Goal: Transaction & Acquisition: Purchase product/service

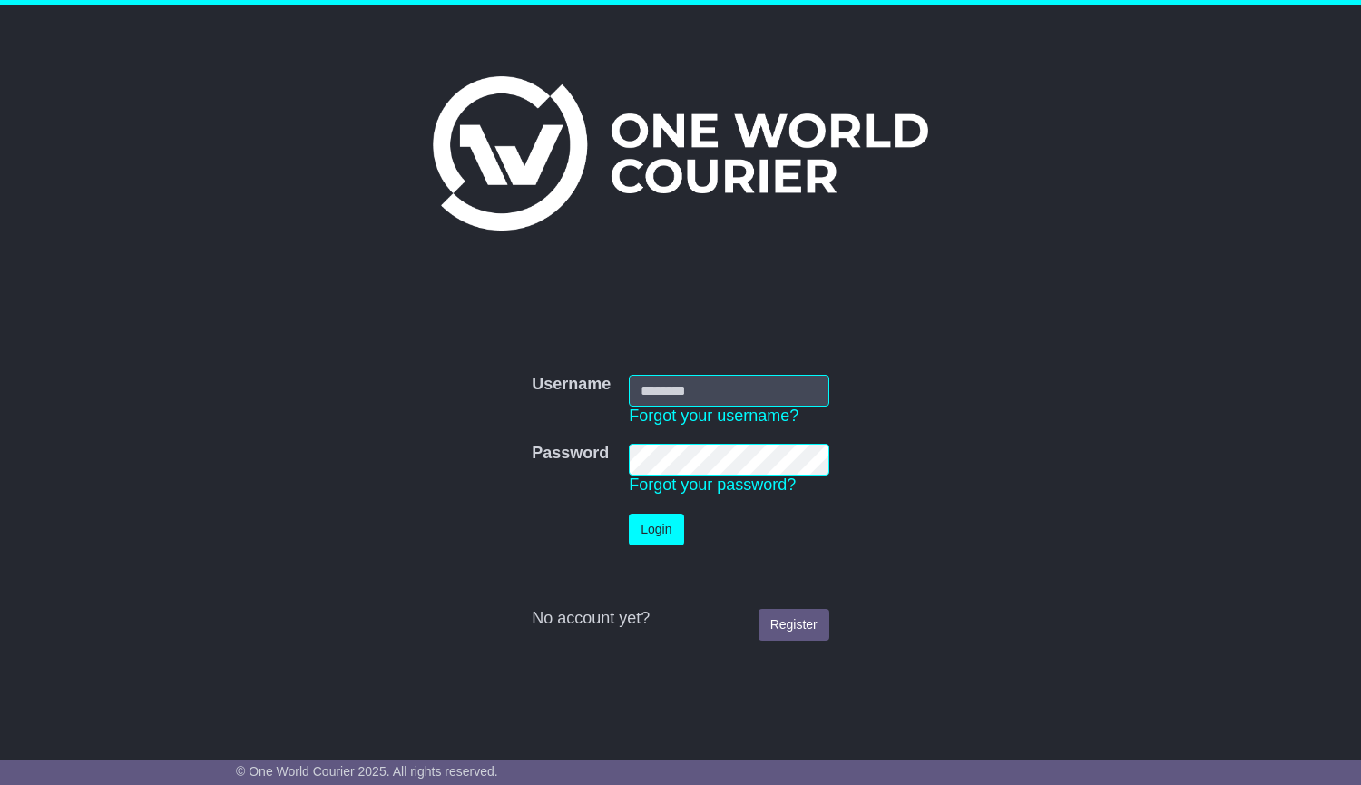
click at [680, 387] on input "Username" at bounding box center [729, 391] width 200 height 32
type input "**********"
click at [667, 527] on button "Login" at bounding box center [656, 529] width 54 height 32
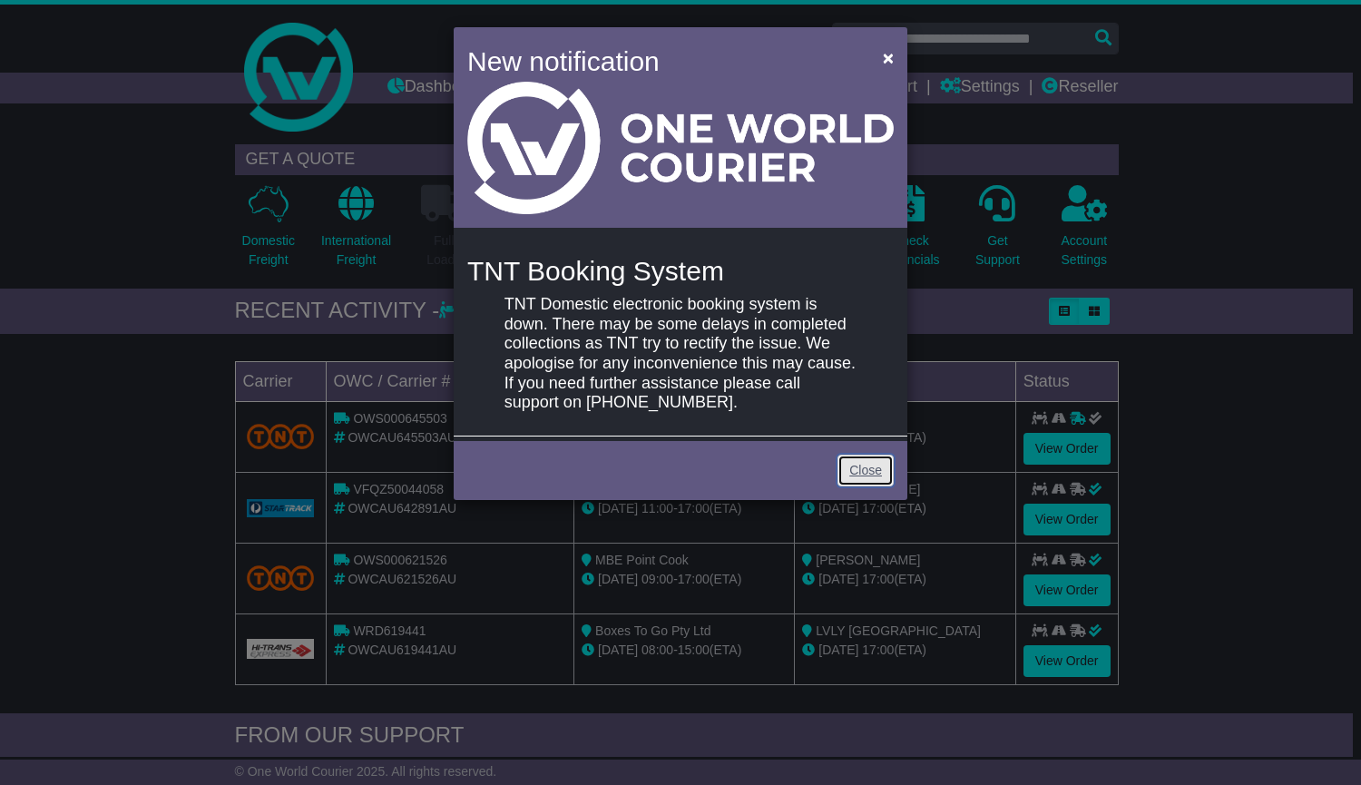
click at [874, 475] on link "Close" at bounding box center [865, 471] width 56 height 32
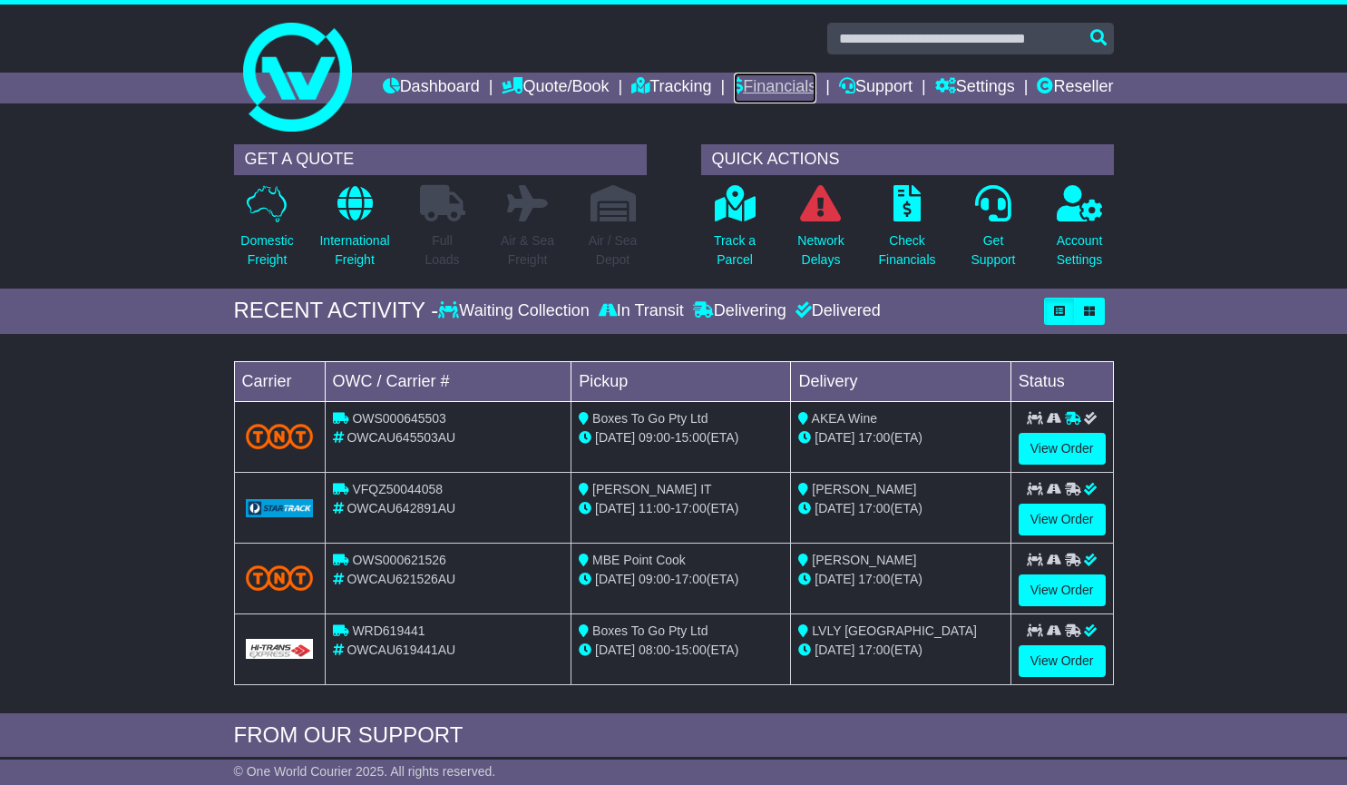
click at [817, 79] on link "Financials" at bounding box center [775, 88] width 83 height 31
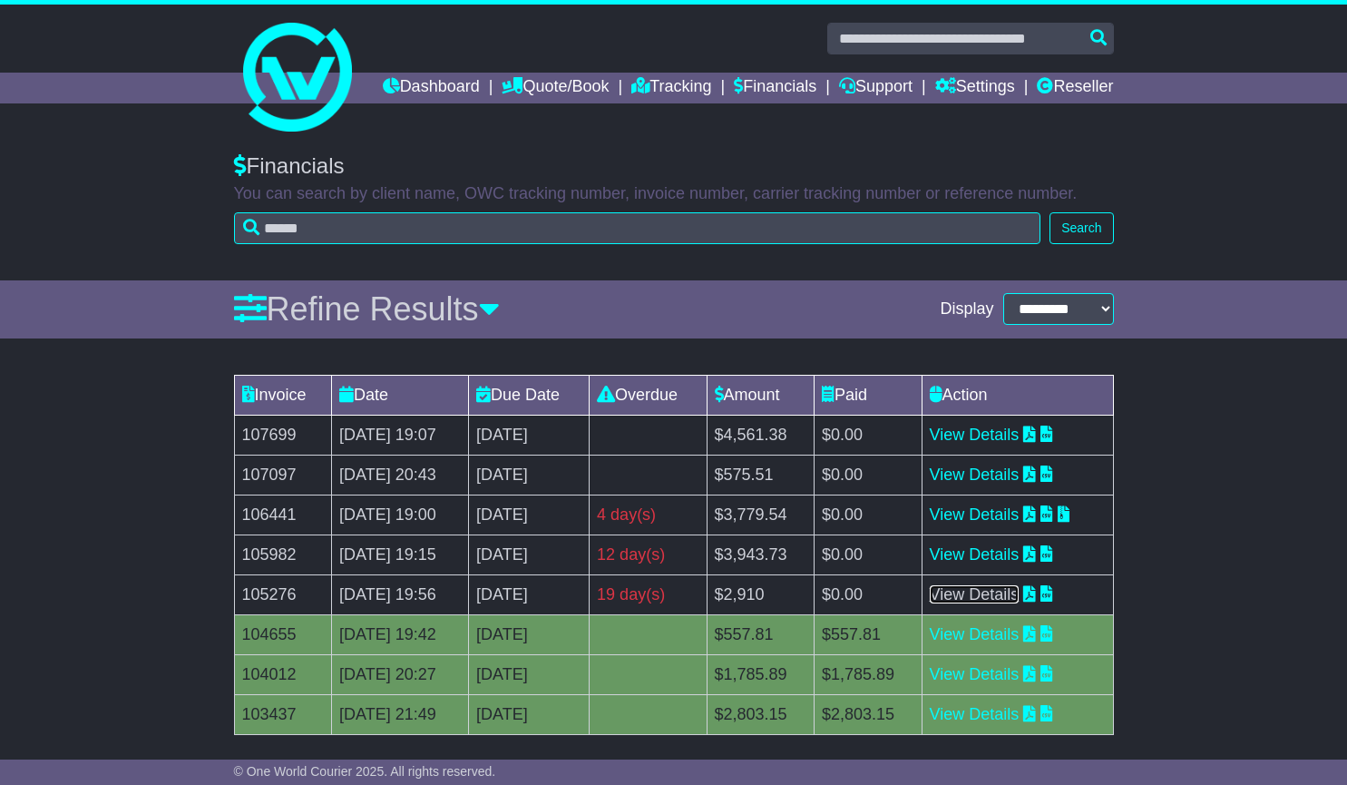
click at [998, 603] on link "View Details" at bounding box center [975, 594] width 90 height 18
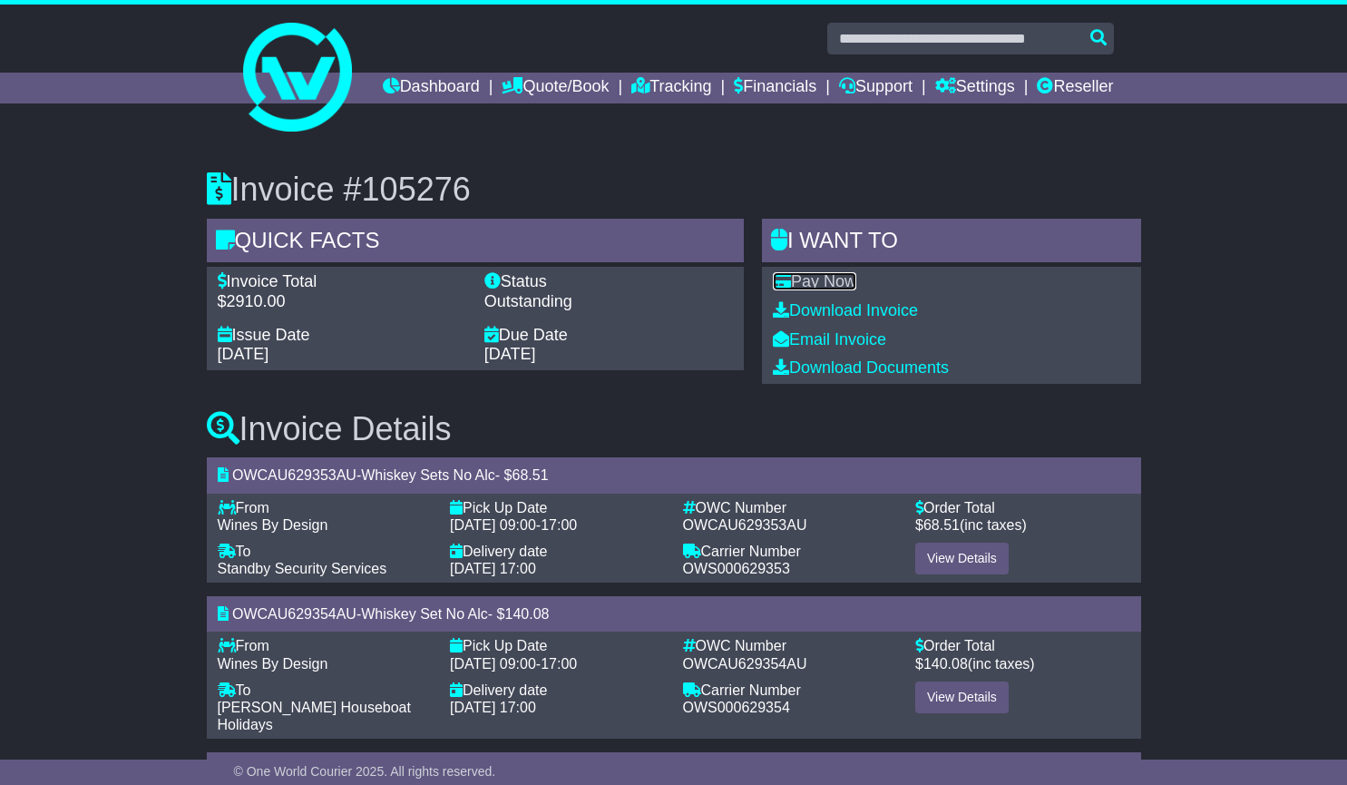
click at [829, 290] on link "Pay Now" at bounding box center [814, 281] width 83 height 18
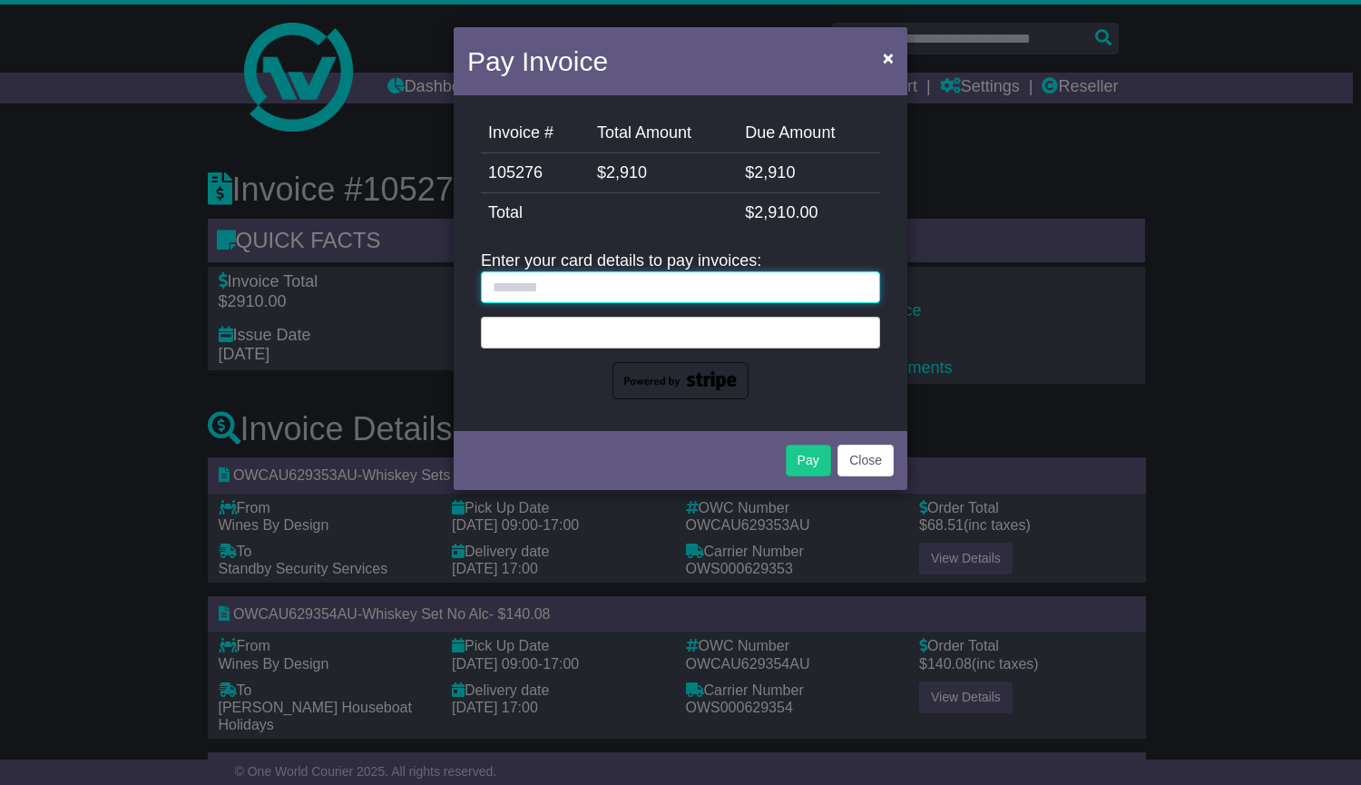
click at [564, 282] on input "text" at bounding box center [680, 287] width 399 height 32
click at [563, 321] on div at bounding box center [680, 333] width 399 height 32
click at [550, 280] on input "text" at bounding box center [680, 287] width 399 height 32
type input "**********"
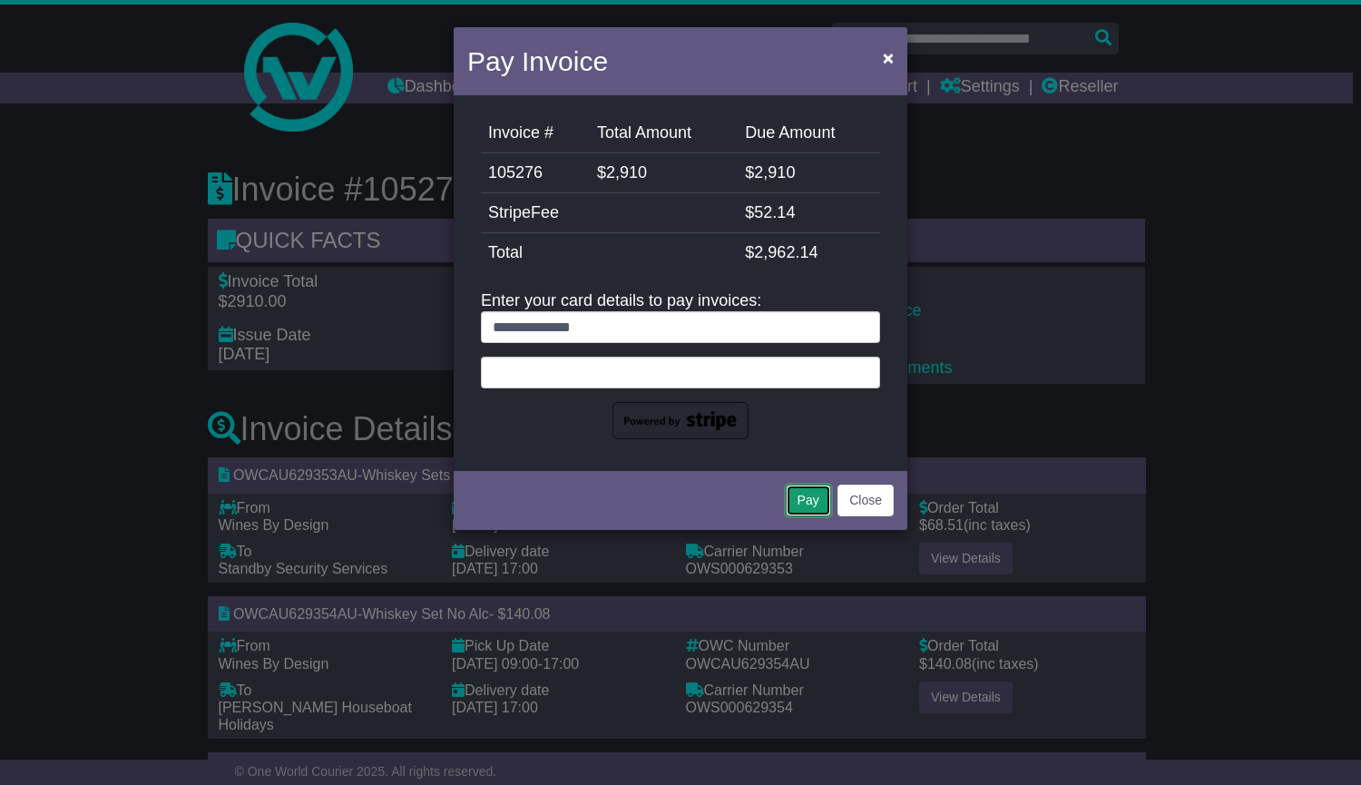
click at [809, 499] on button "Pay" at bounding box center [808, 500] width 45 height 32
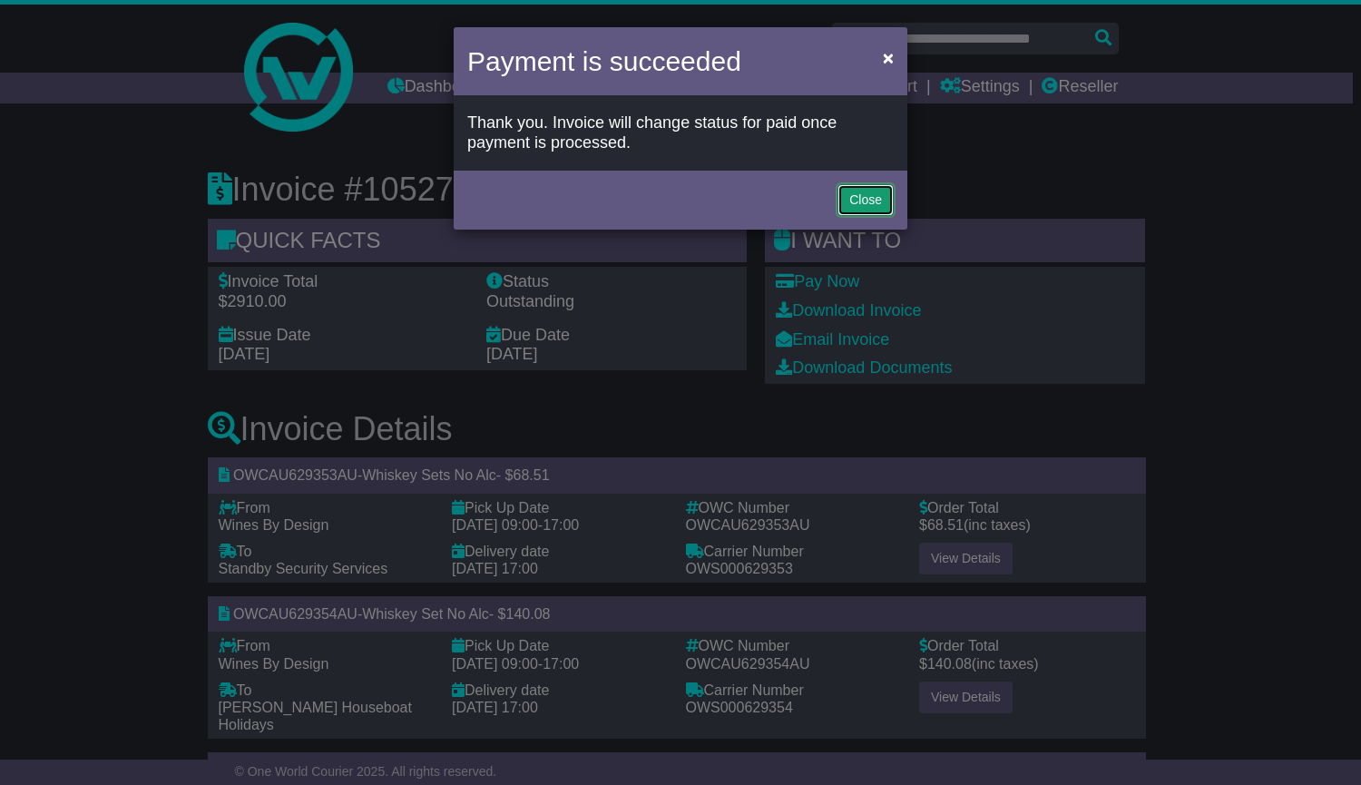
click at [868, 200] on button "Close" at bounding box center [865, 200] width 56 height 32
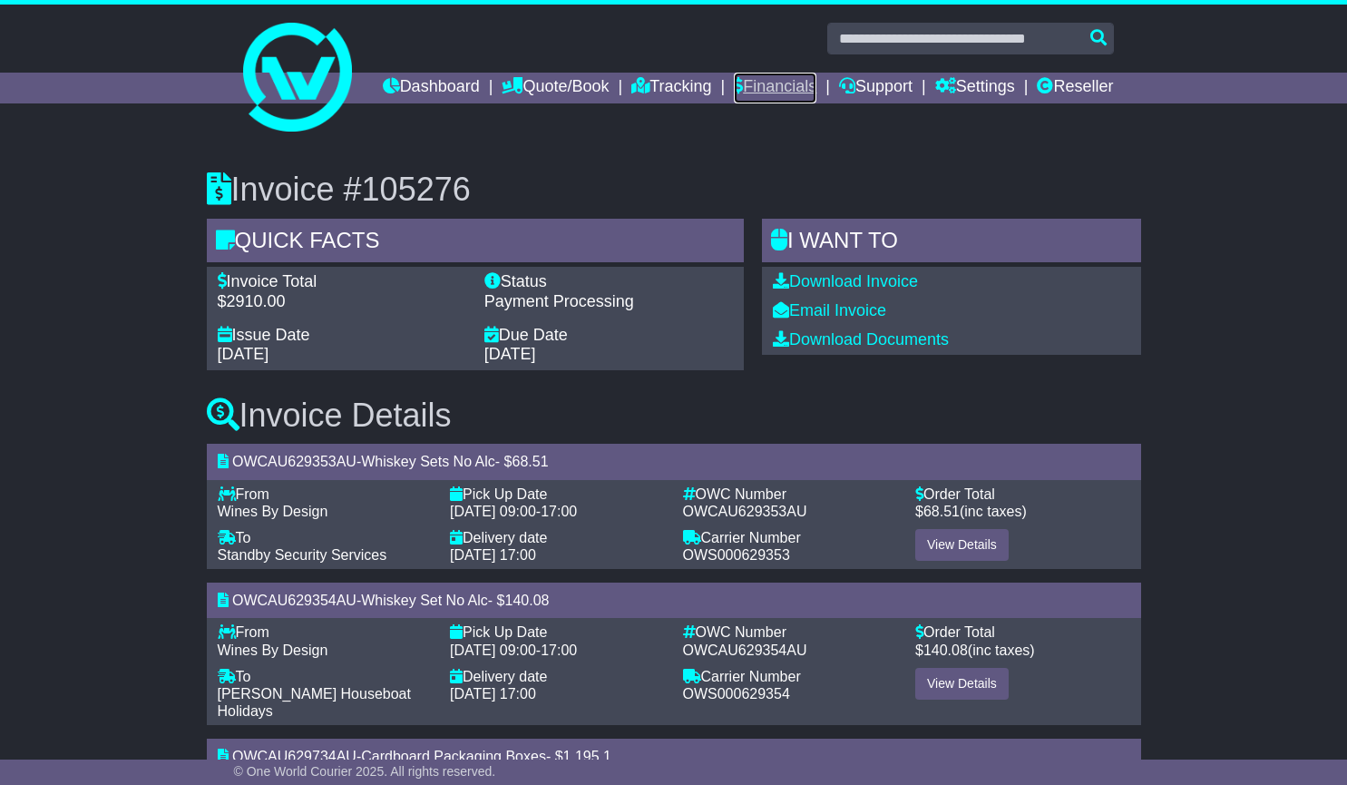
click at [817, 90] on link "Financials" at bounding box center [775, 88] width 83 height 31
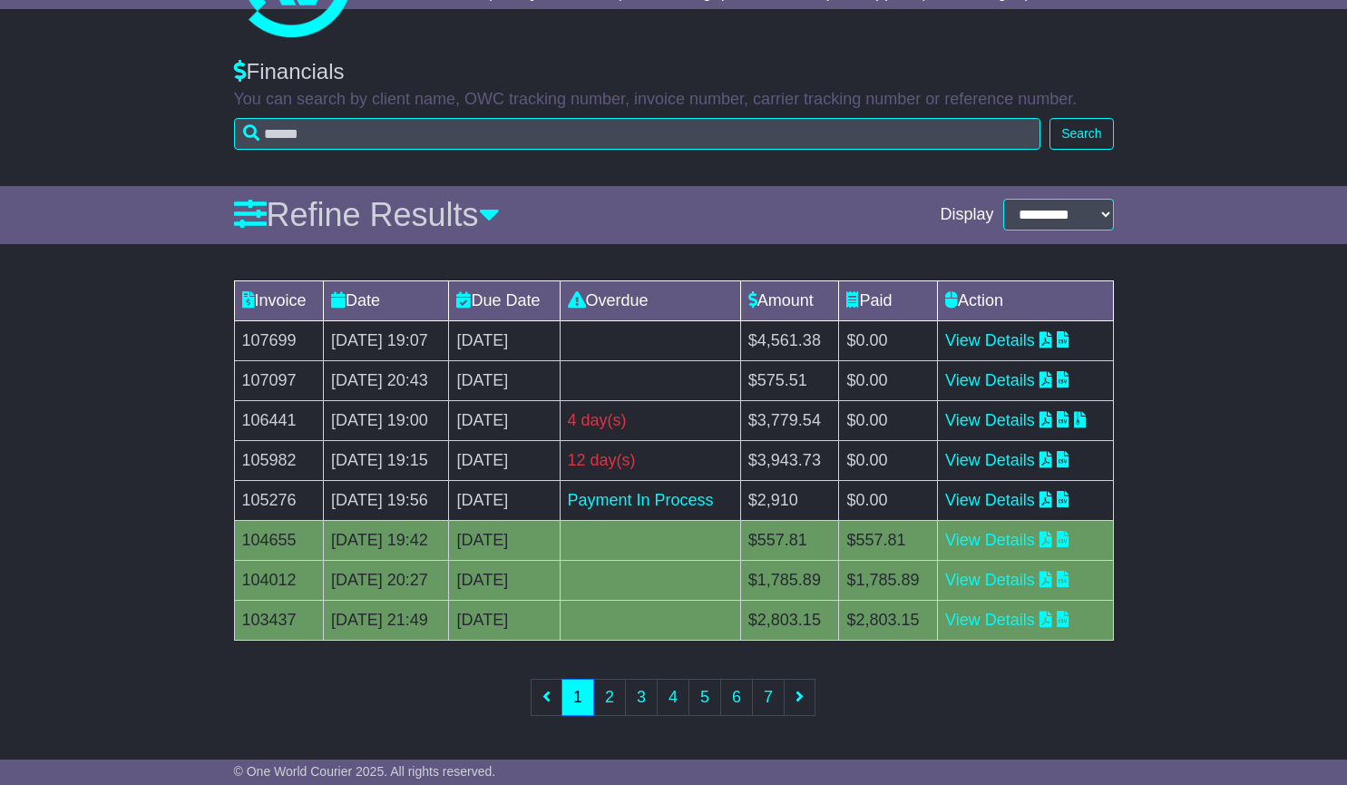
scroll to position [272, 0]
